Goal: Task Accomplishment & Management: Use online tool/utility

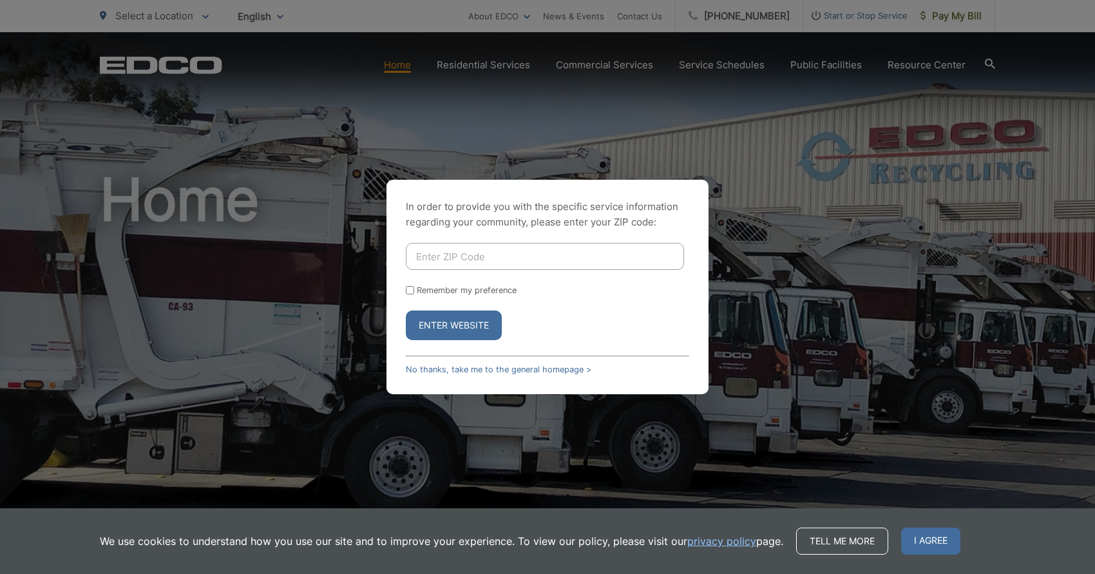
click at [565, 243] on input "Enter ZIP Code" at bounding box center [545, 256] width 278 height 27
type input "91977"
click at [475, 285] on label "Remember my preference" at bounding box center [467, 290] width 100 height 10
click at [414, 286] on input "Remember my preference" at bounding box center [410, 290] width 8 height 8
checkbox input "true"
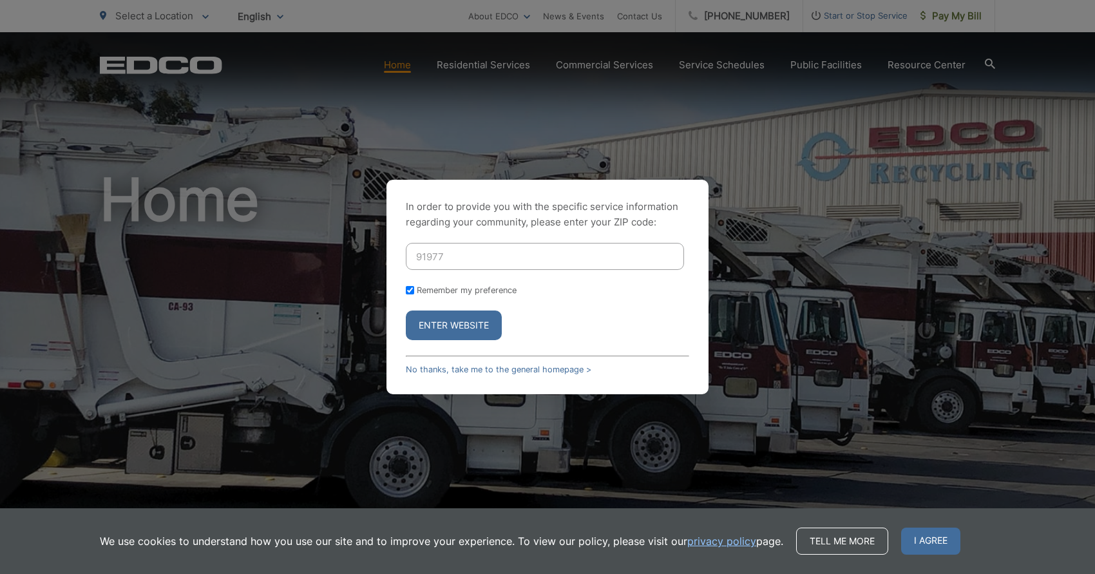
click at [463, 328] on button "Enter Website" at bounding box center [454, 325] width 96 height 30
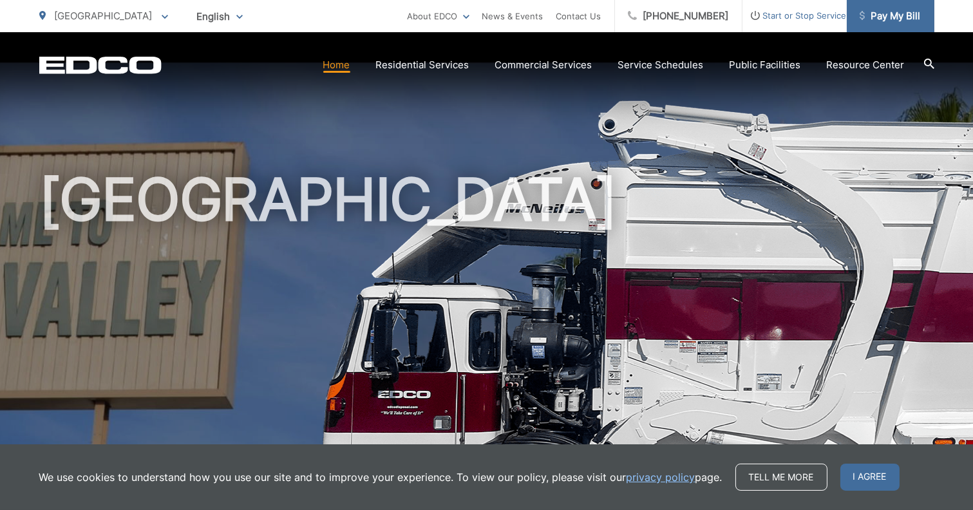
click at [891, 20] on span "Pay My Bill" at bounding box center [890, 15] width 61 height 15
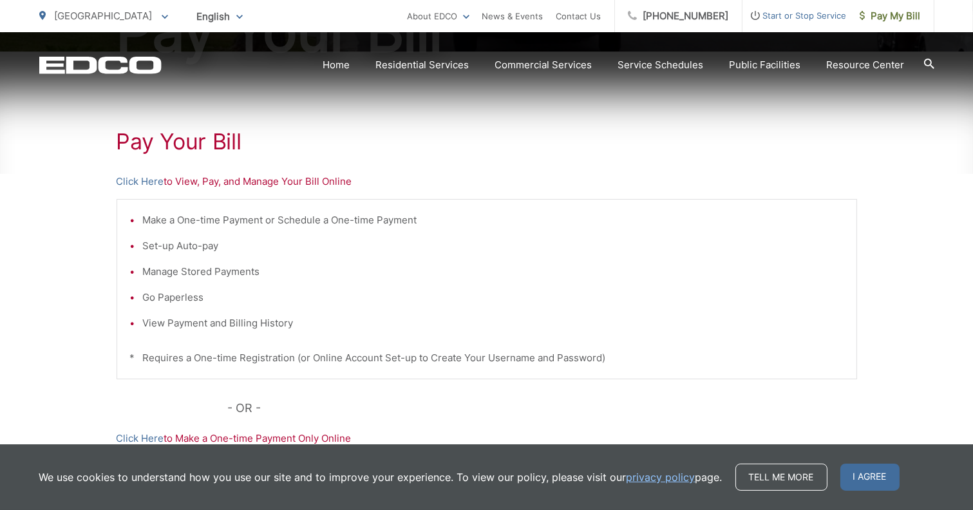
scroll to position [207, 0]
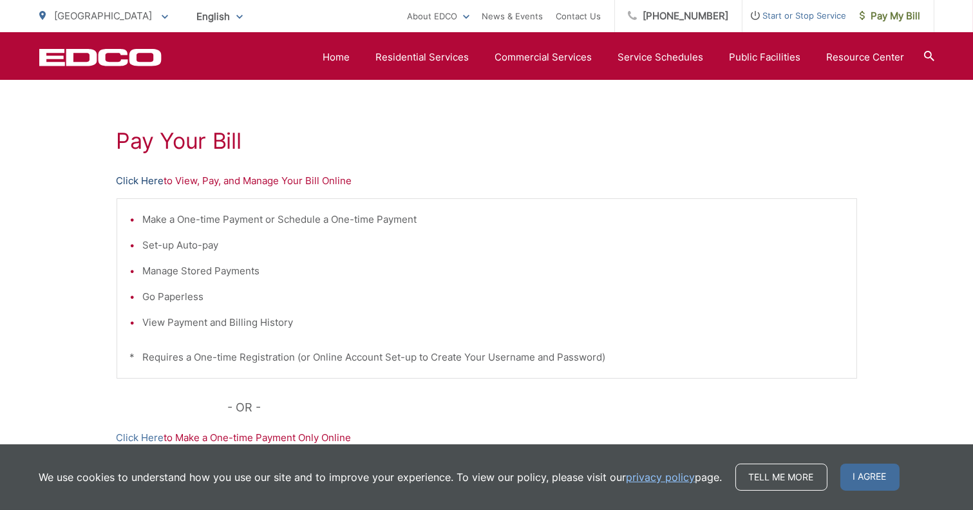
click at [144, 180] on link "Click Here" at bounding box center [141, 180] width 48 height 15
